Goal: Find contact information: Find contact information

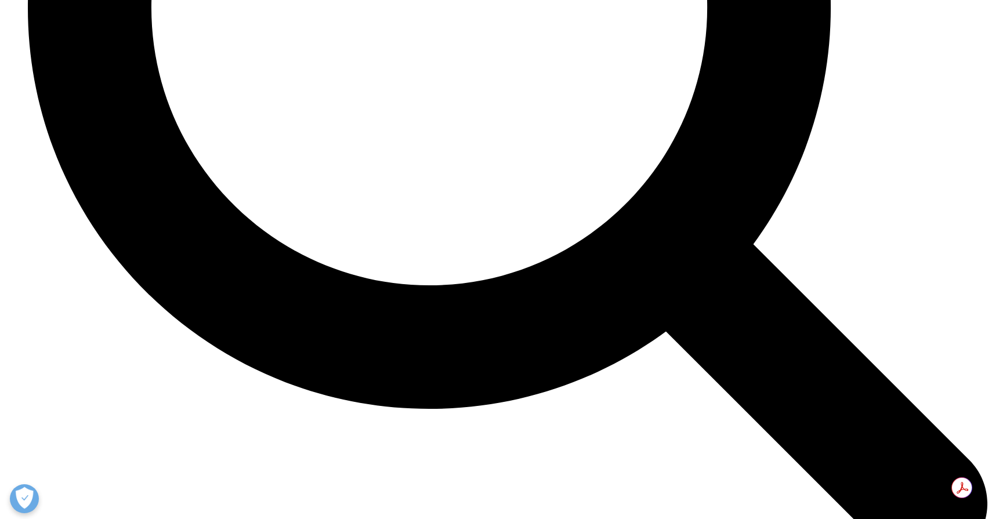
scroll to position [3163, 0]
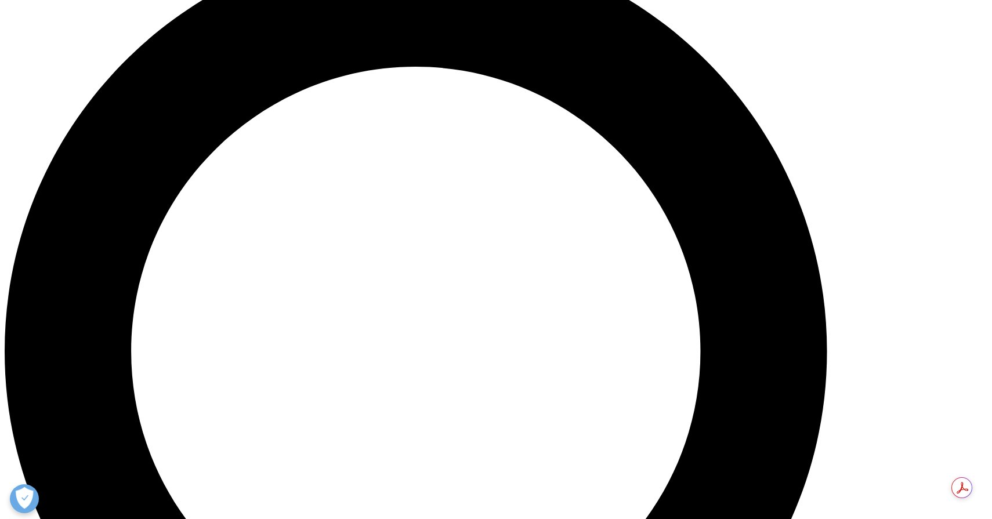
scroll to position [1301, 0]
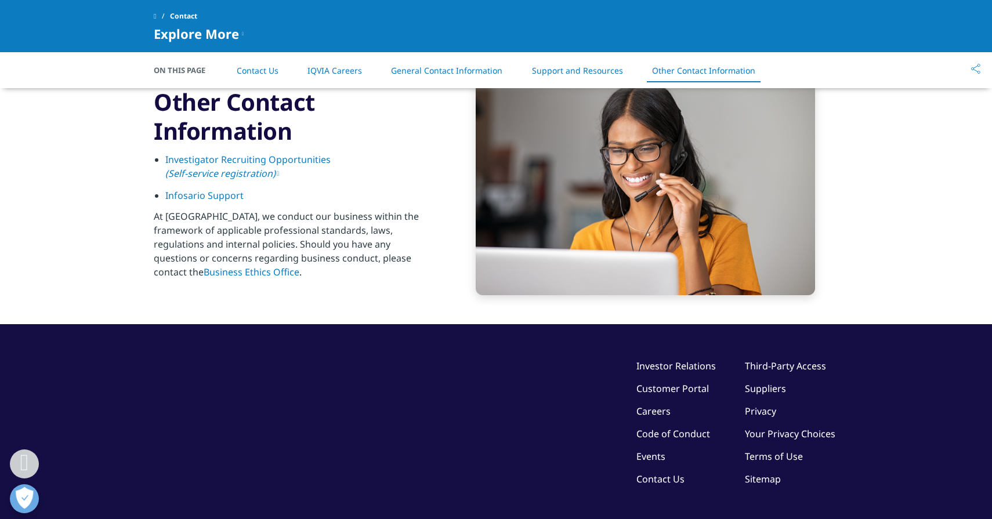
scroll to position [1896, 0]
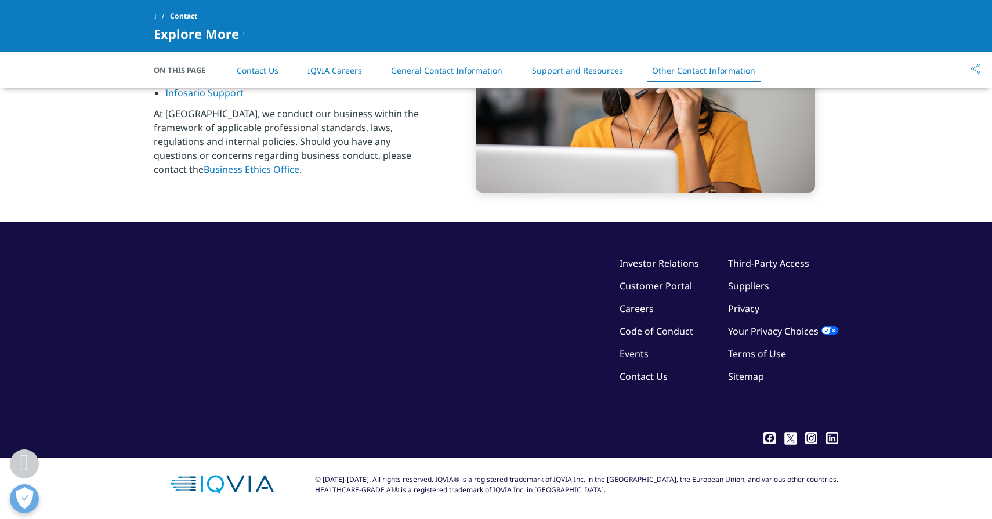
click at [299, 164] on link "Business Ethics Office" at bounding box center [252, 169] width 96 height 13
